Goal: Participate in discussion: Engage in conversation with other users on a specific topic

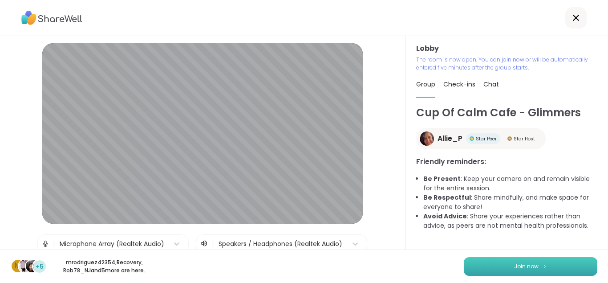
click at [530, 264] on span "Join now" at bounding box center [526, 266] width 24 height 8
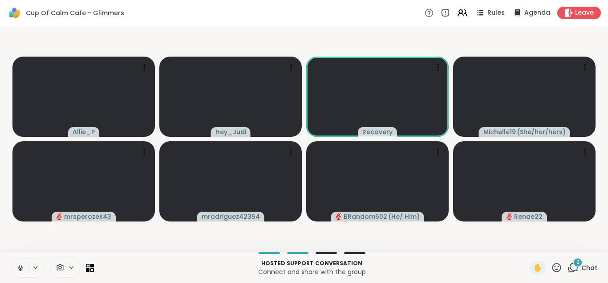
click at [20, 266] on icon at bounding box center [20, 266] width 2 height 4
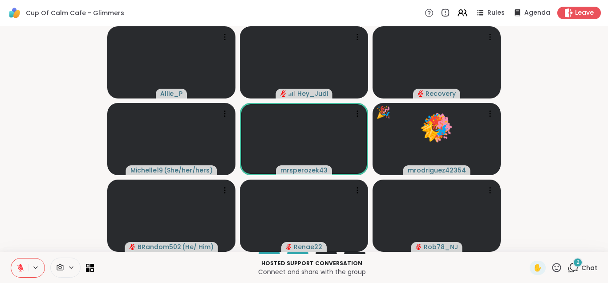
click at [37, 78] on video-player-container "Allie_P Hey_Judi Recovery Michelle19 ( She/her/hers ) mrsperozek43 🎉 mrodriguez…" at bounding box center [303, 139] width 597 height 218
click at [573, 263] on icon at bounding box center [574, 267] width 8 height 8
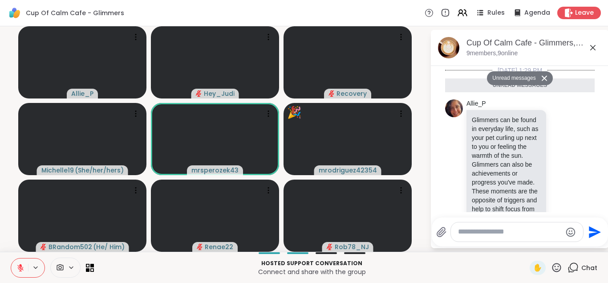
scroll to position [134, 0]
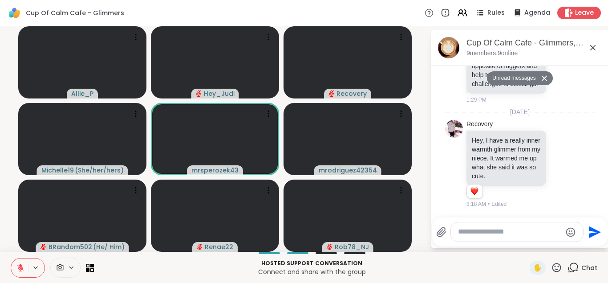
click at [536, 236] on textarea "Type your message" at bounding box center [510, 231] width 104 height 9
type textarea "*"
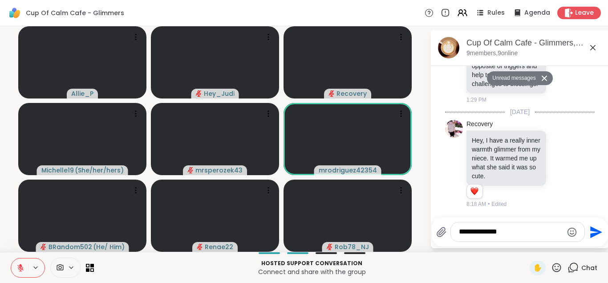
type textarea "**********"
click at [557, 268] on icon at bounding box center [556, 267] width 11 height 11
click at [589, 246] on span "🎉" at bounding box center [589, 244] width 9 height 11
click at [533, 233] on textarea "**********" at bounding box center [511, 231] width 104 height 9
click at [574, 234] on icon "Emoji picker" at bounding box center [572, 231] width 9 height 9
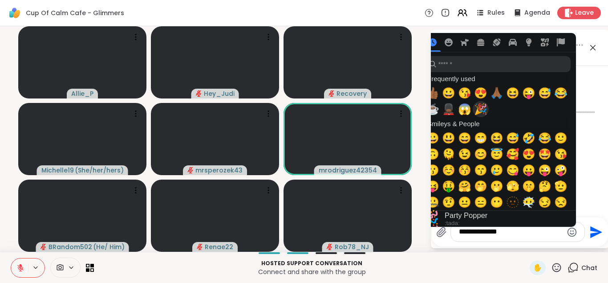
click at [482, 111] on span "🎉" at bounding box center [480, 109] width 13 height 12
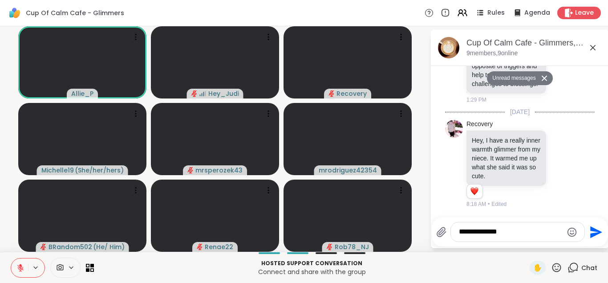
click at [593, 232] on icon "Send" at bounding box center [595, 232] width 14 height 14
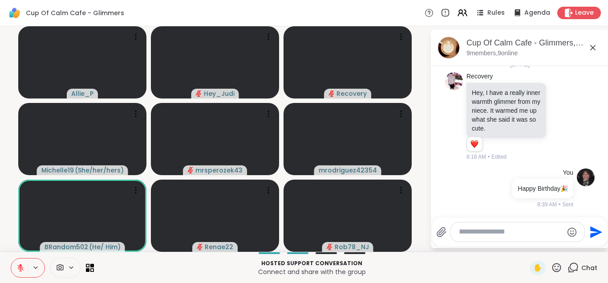
click at [65, 2] on div "Cup Of Calm Cafe - Glimmers Rules Agenda Leave" at bounding box center [304, 13] width 608 height 26
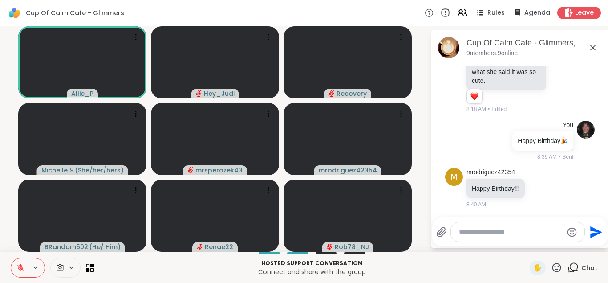
click at [446, 12] on icon at bounding box center [446, 12] width 0 height 2
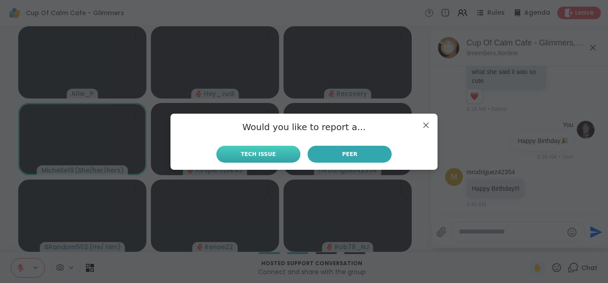
click at [274, 153] on button "Tech Issue" at bounding box center [258, 154] width 84 height 17
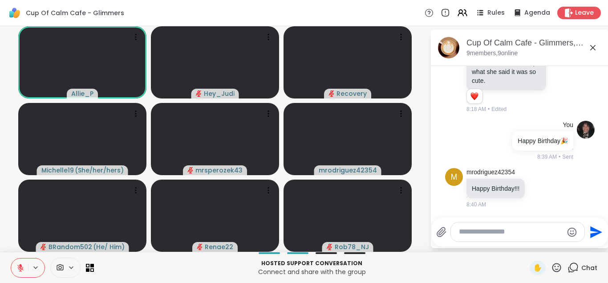
click at [20, 268] on icon at bounding box center [20, 267] width 6 height 6
click at [20, 268] on icon at bounding box center [20, 266] width 2 height 4
click at [20, 268] on icon at bounding box center [20, 267] width 6 height 6
click at [20, 268] on icon at bounding box center [20, 266] width 2 height 4
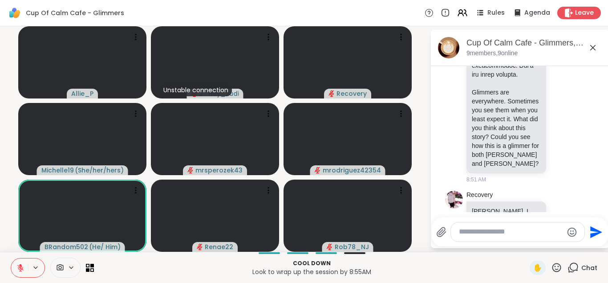
scroll to position [788, 0]
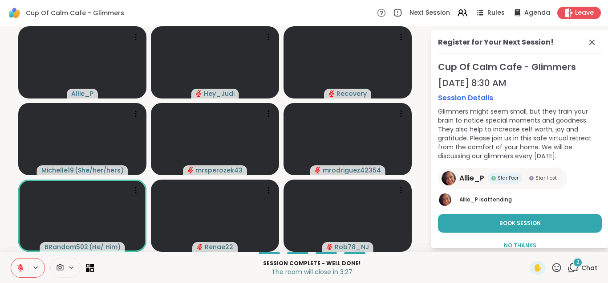
click at [574, 266] on icon at bounding box center [573, 267] width 11 height 11
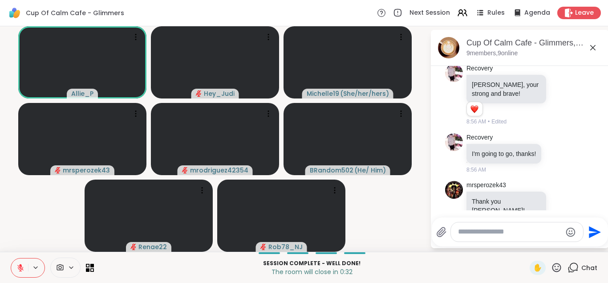
scroll to position [1008, 0]
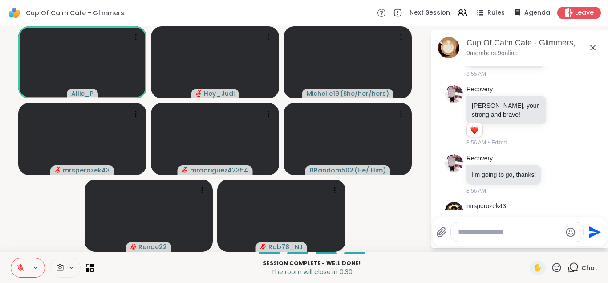
click at [476, 232] on textarea "Type your message" at bounding box center [510, 231] width 104 height 9
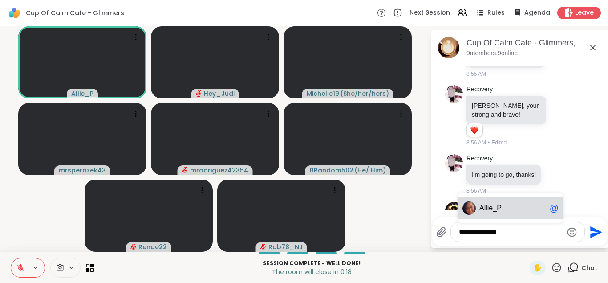
click at [497, 211] on span "ie_P" at bounding box center [494, 207] width 14 height 9
type textarea "**********"
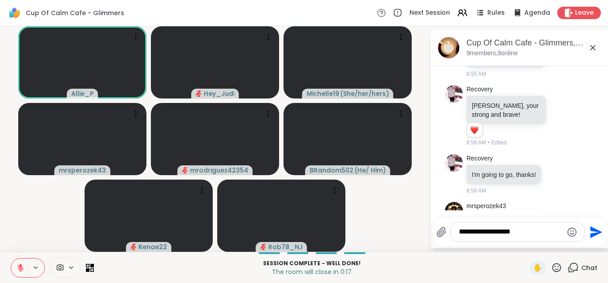
click at [570, 232] on icon "Emoji picker" at bounding box center [572, 232] width 11 height 11
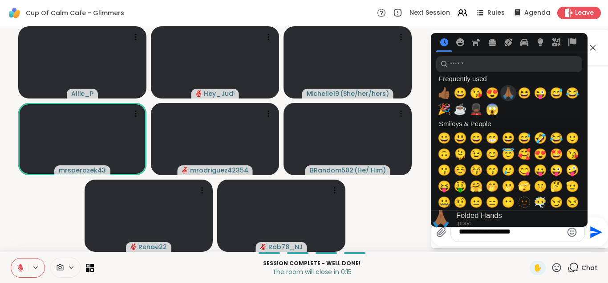
click at [507, 93] on span "🙏🏾" at bounding box center [508, 93] width 13 height 12
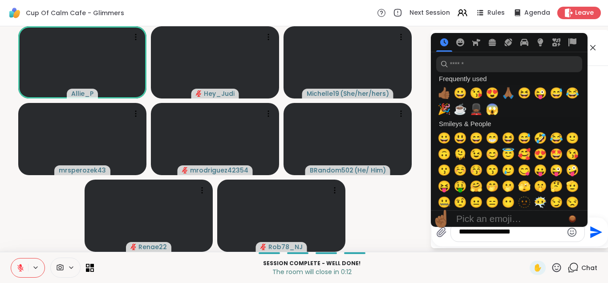
click at [593, 234] on icon "Send" at bounding box center [596, 232] width 12 height 12
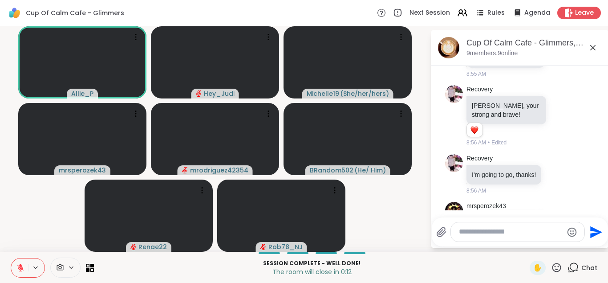
scroll to position [1055, 0]
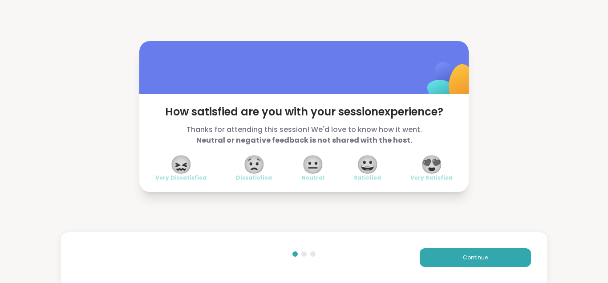
click at [431, 164] on span "😍" at bounding box center [432, 164] width 22 height 16
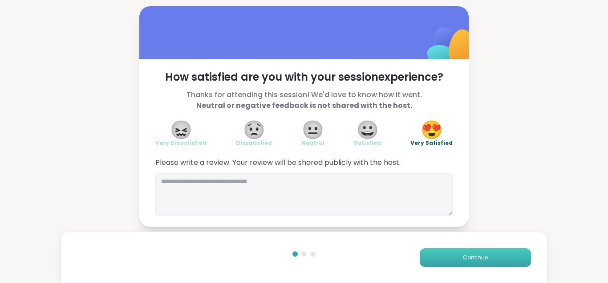
click at [504, 257] on button "Continue" at bounding box center [475, 257] width 111 height 19
